Goal: Use online tool/utility: Utilize a website feature to perform a specific function

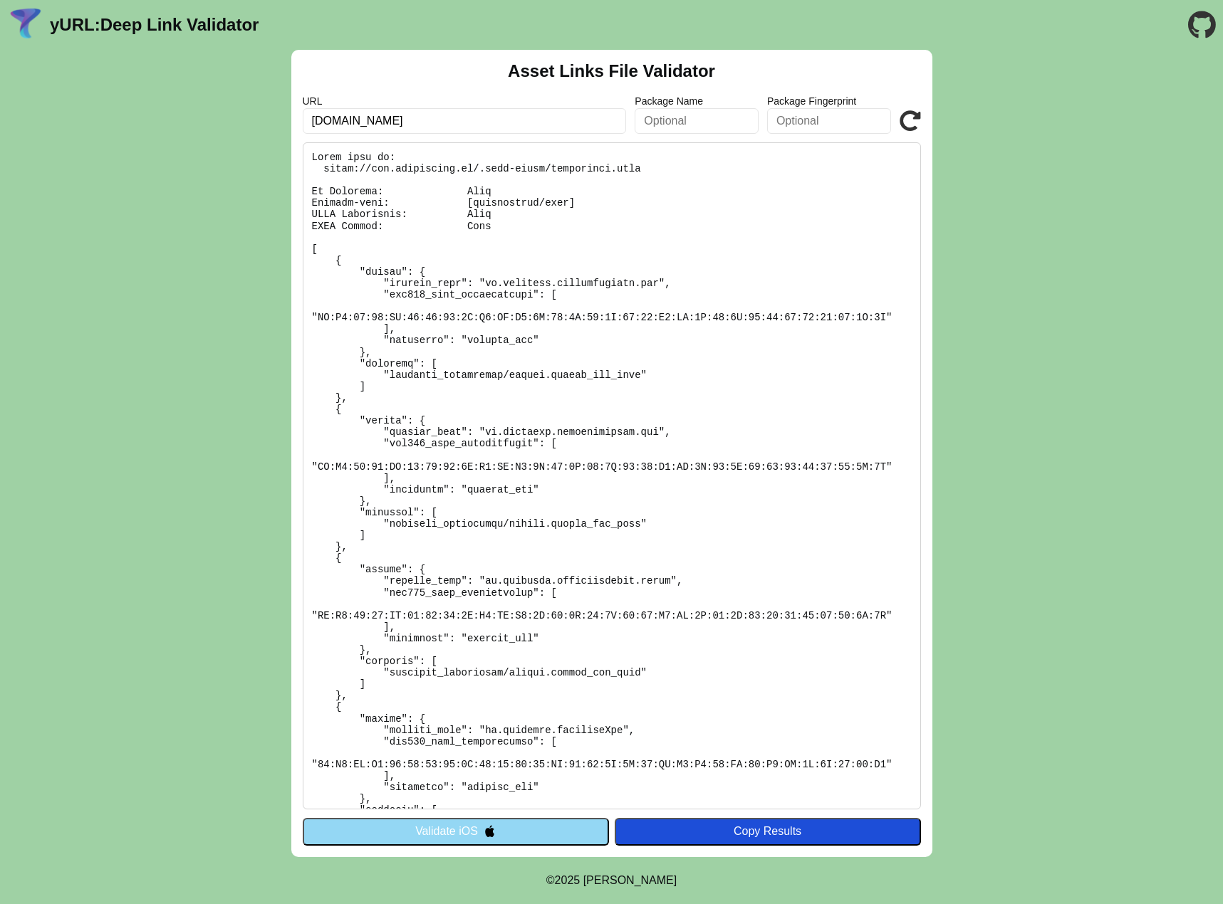
click at [508, 832] on button "Validate iOS" at bounding box center [456, 831] width 306 height 27
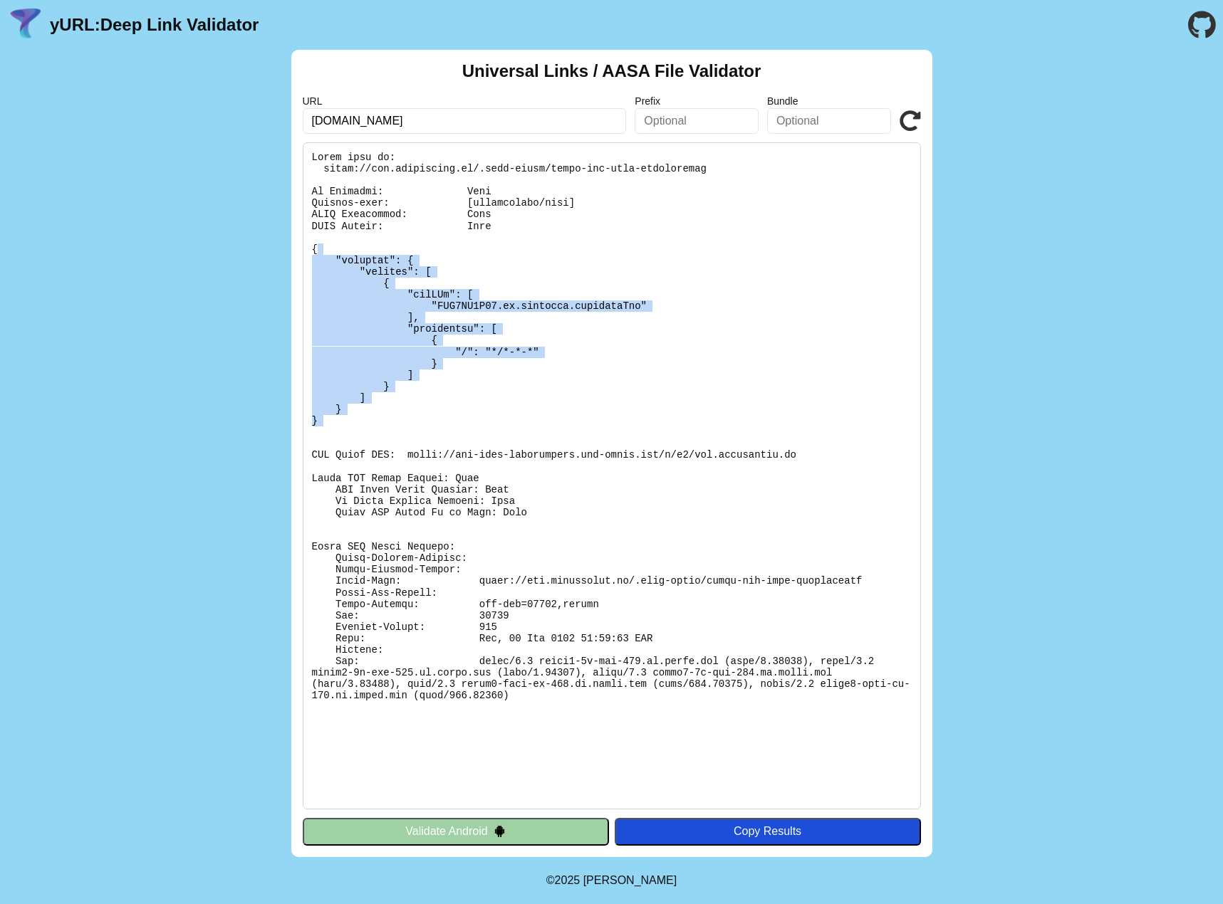
drag, startPoint x: 316, startPoint y: 247, endPoint x: 324, endPoint y: 432, distance: 184.6
click at [324, 432] on pre at bounding box center [612, 475] width 618 height 667
click at [347, 431] on pre at bounding box center [612, 475] width 618 height 667
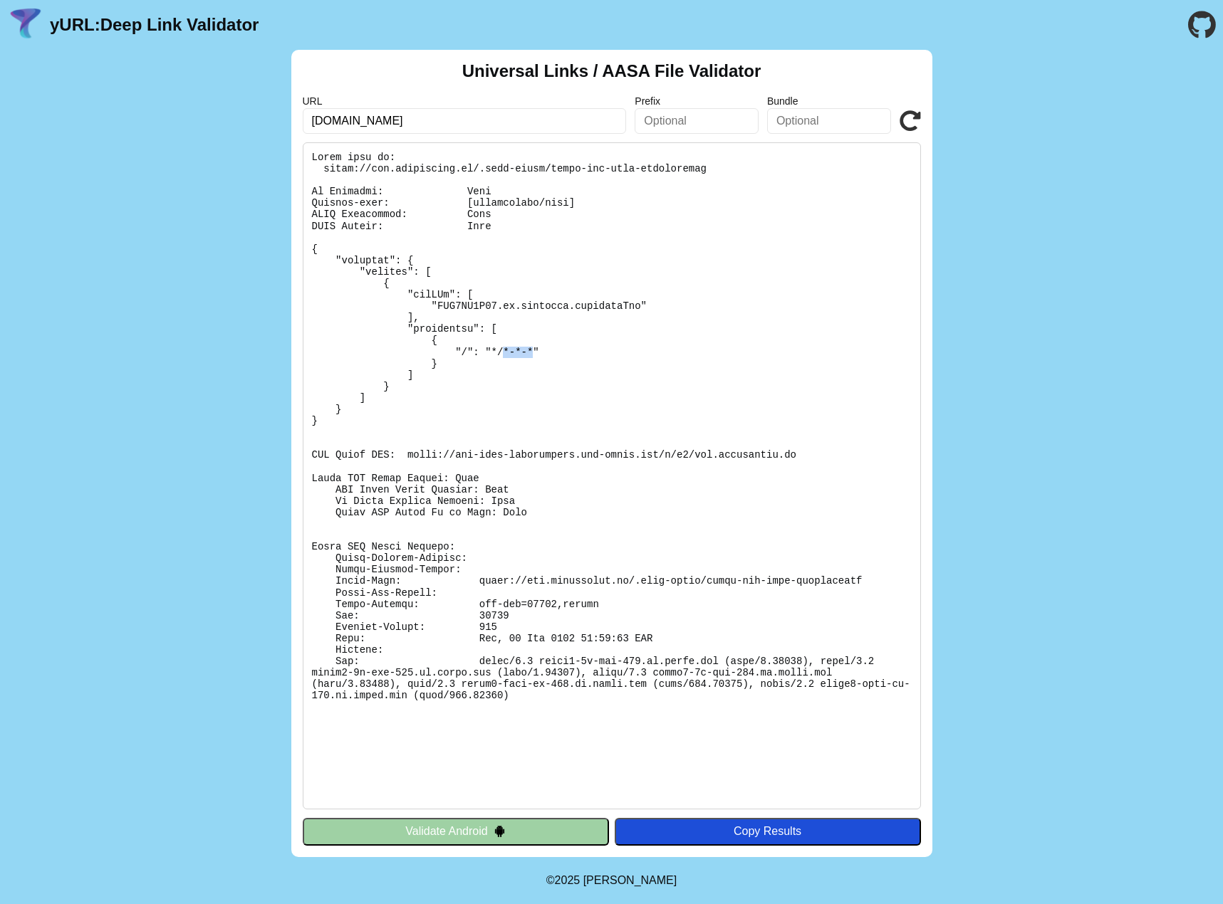
drag, startPoint x: 488, startPoint y: 350, endPoint x: 514, endPoint y: 348, distance: 26.4
click at [514, 348] on pre at bounding box center [612, 475] width 618 height 667
